Goal: Check status: Check status

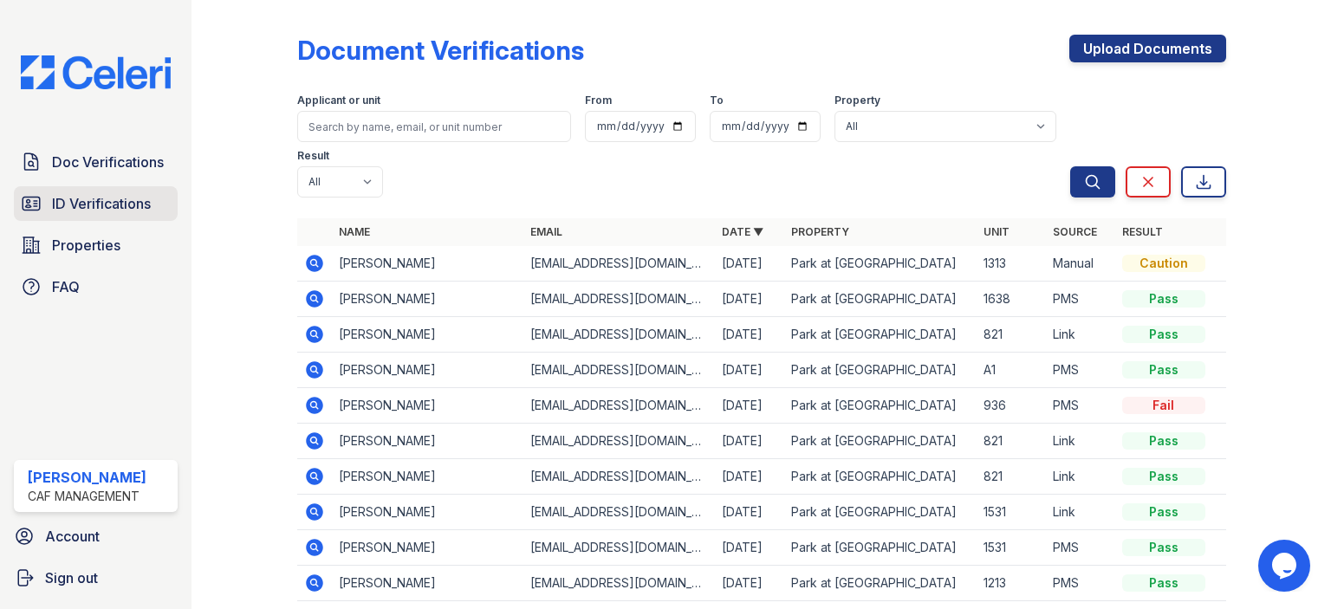
click at [128, 205] on span "ID Verifications" at bounding box center [101, 203] width 99 height 21
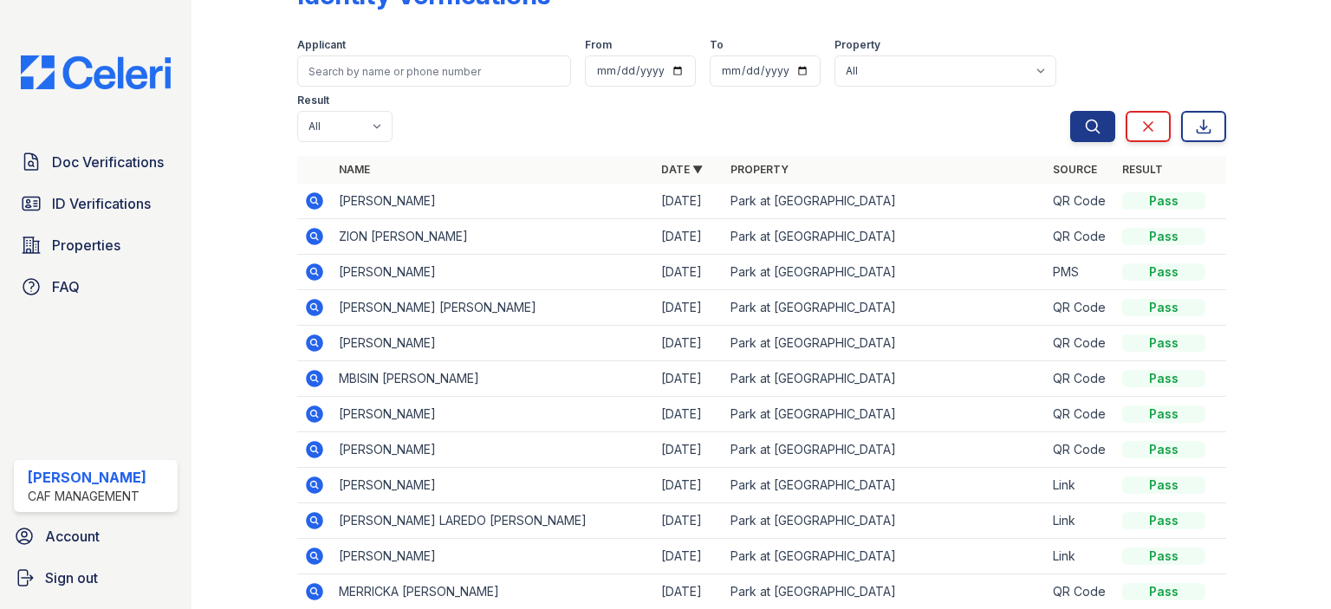
scroll to position [87, 0]
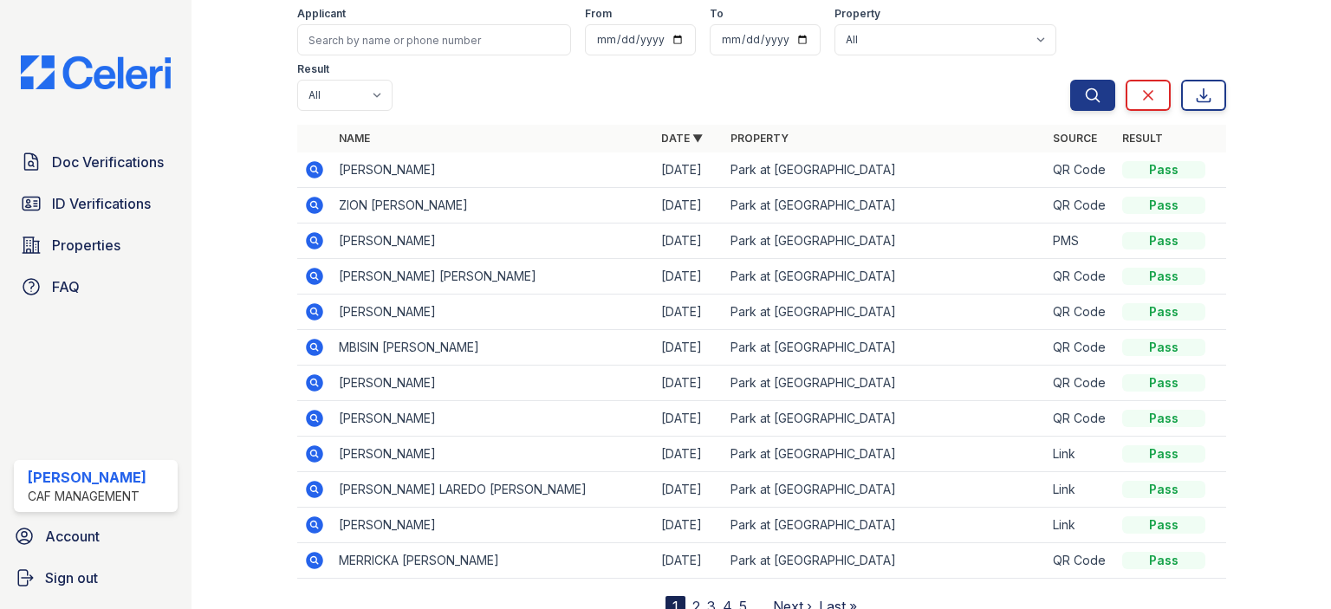
click at [310, 444] on icon at bounding box center [314, 454] width 21 height 21
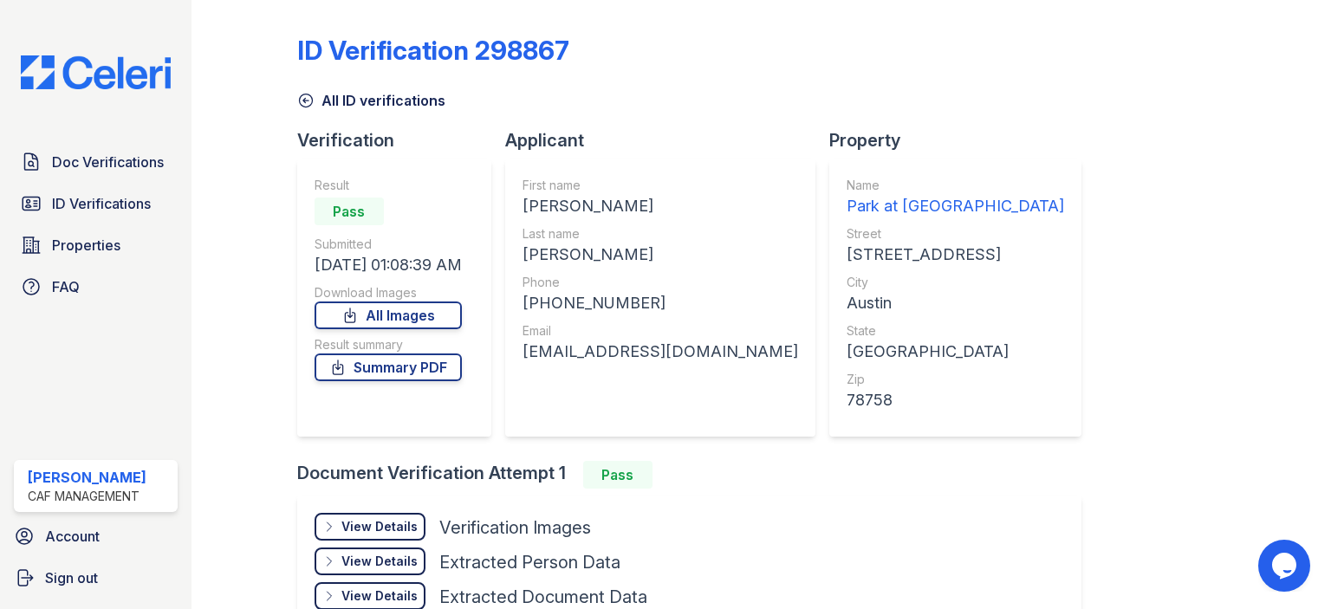
click at [388, 522] on div "View Details" at bounding box center [379, 526] width 76 height 17
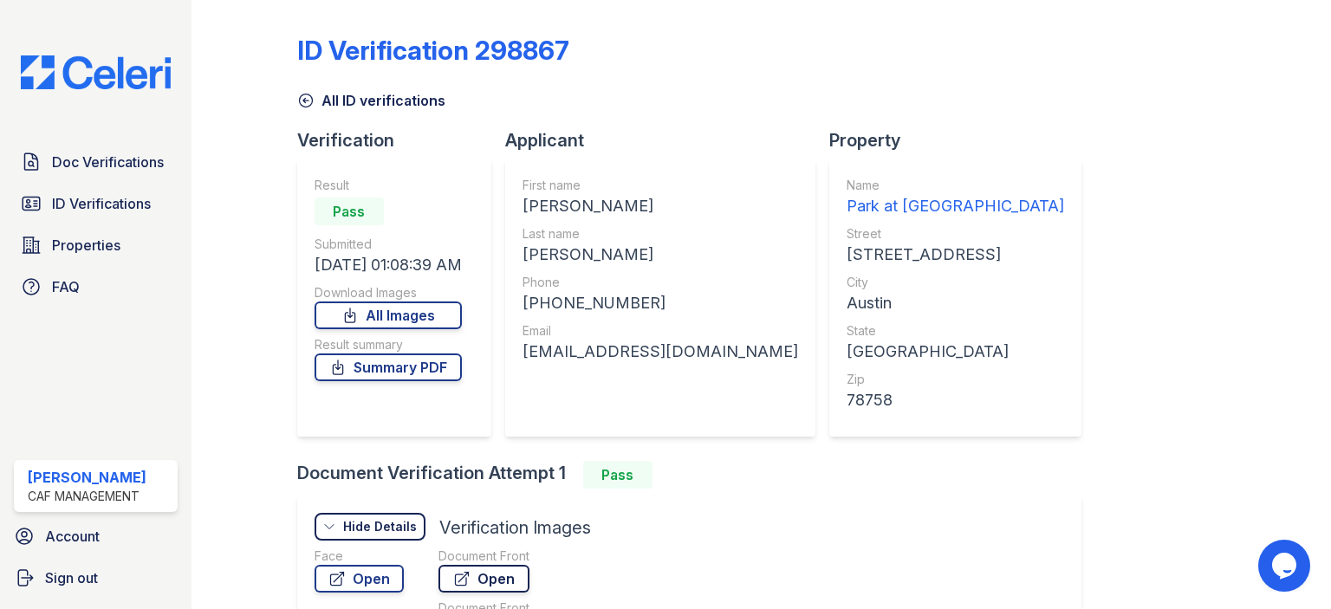
scroll to position [173, 0]
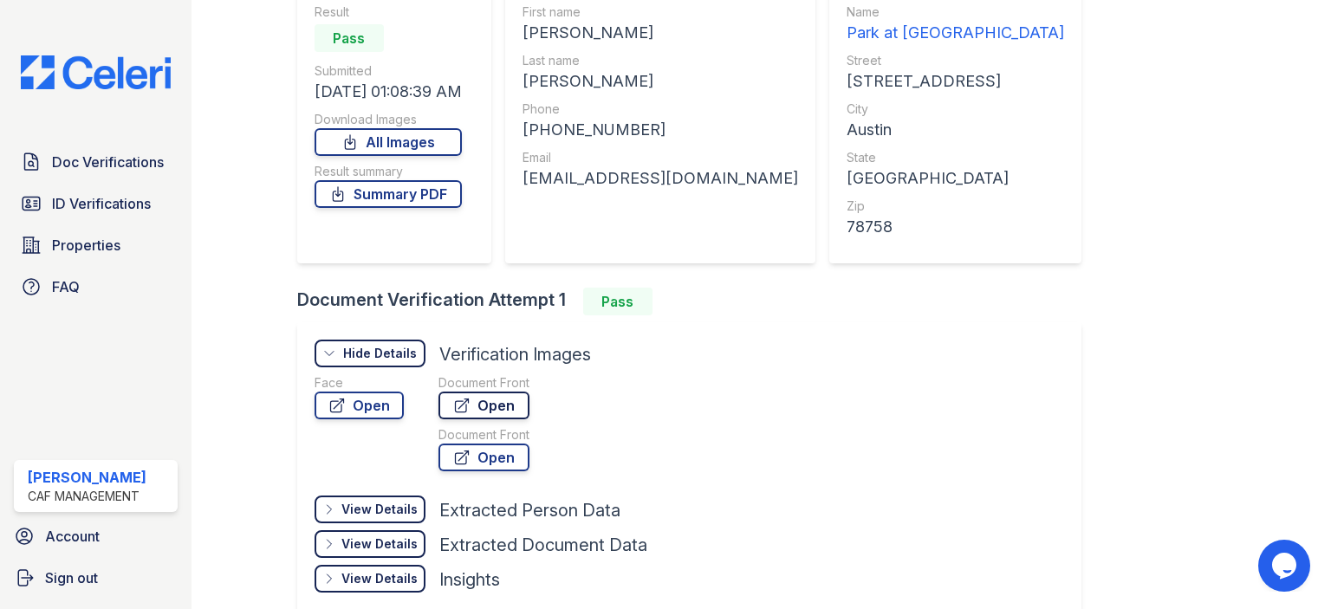
click at [484, 400] on link "Open" at bounding box center [483, 406] width 91 height 28
